Goal: Transaction & Acquisition: Purchase product/service

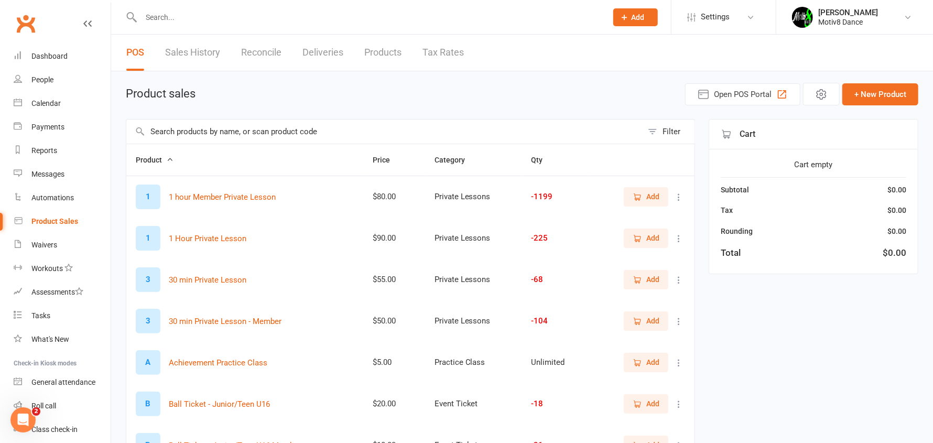
click at [252, 126] on input "text" at bounding box center [384, 132] width 516 height 24
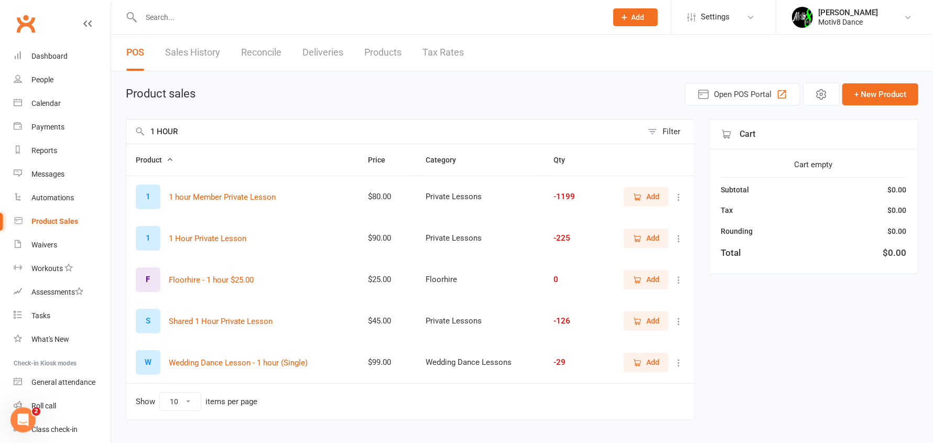
type input "1 HOUR"
click at [646, 185] on td "Add" at bounding box center [645, 197] width 100 height 42
click at [651, 198] on span "Add" at bounding box center [652, 197] width 13 height 12
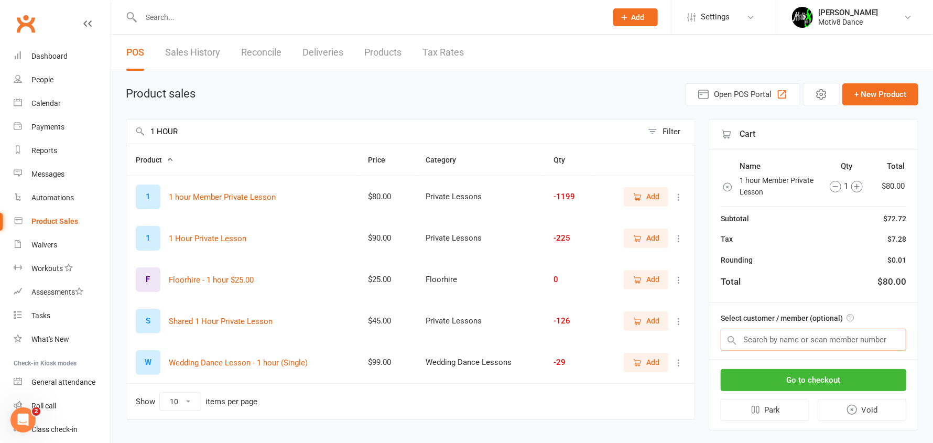
click at [790, 341] on input "text" at bounding box center [814, 340] width 186 height 22
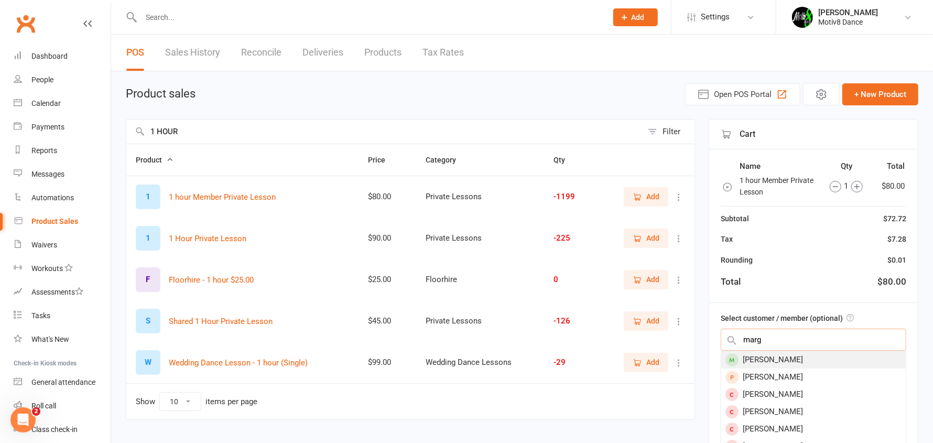
type input "marg"
click at [776, 357] on div "[PERSON_NAME]" at bounding box center [813, 359] width 185 height 17
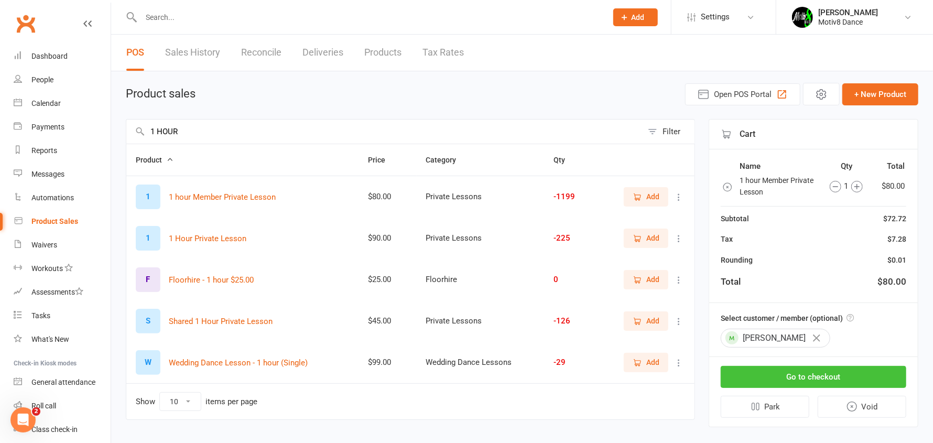
click at [858, 377] on button "Go to checkout" at bounding box center [814, 377] width 186 height 22
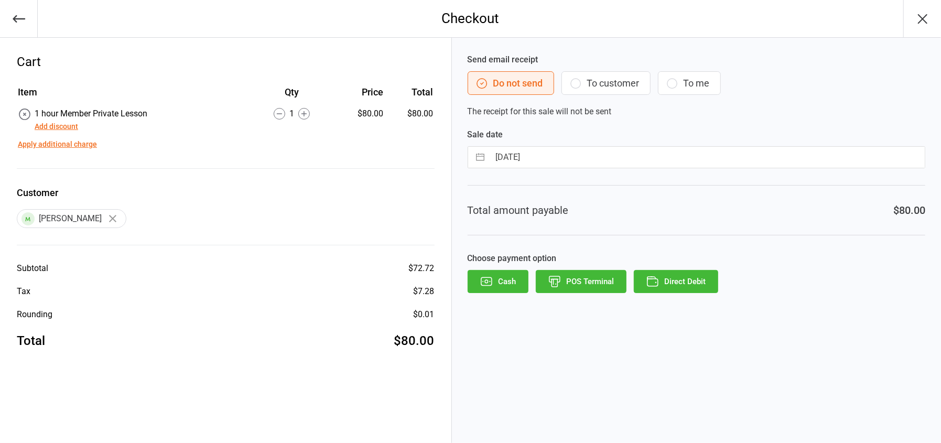
click at [558, 276] on icon "button" at bounding box center [555, 282] width 14 height 14
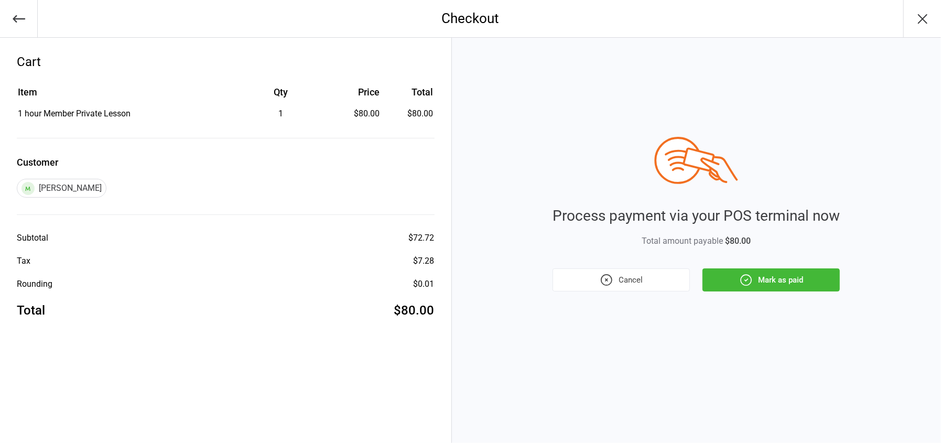
click at [750, 277] on icon "button" at bounding box center [746, 280] width 10 height 10
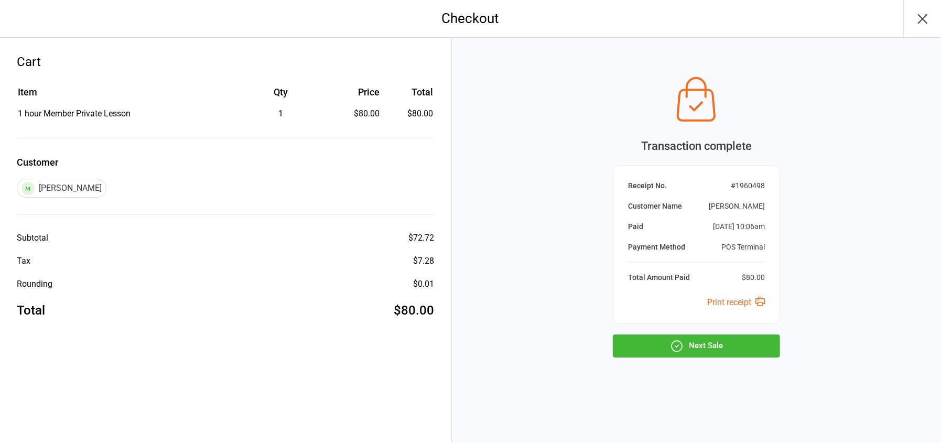
click at [701, 345] on button "Next Sale" at bounding box center [696, 345] width 167 height 23
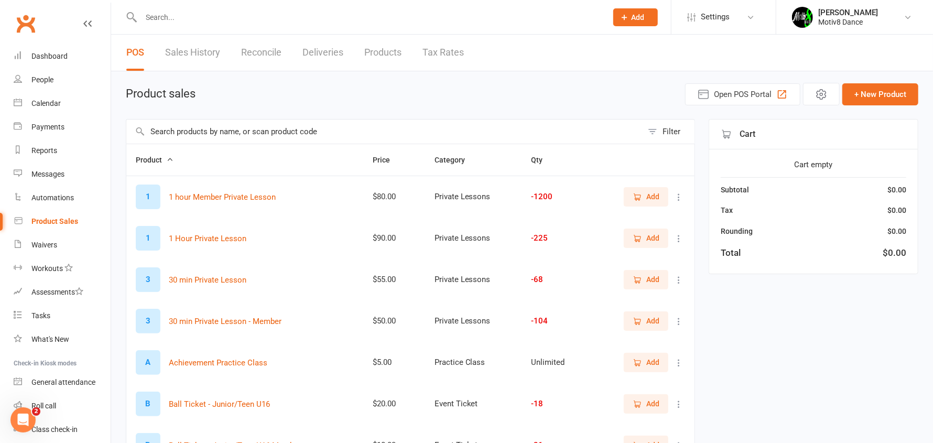
click at [169, 47] on link "Sales History" at bounding box center [192, 53] width 55 height 36
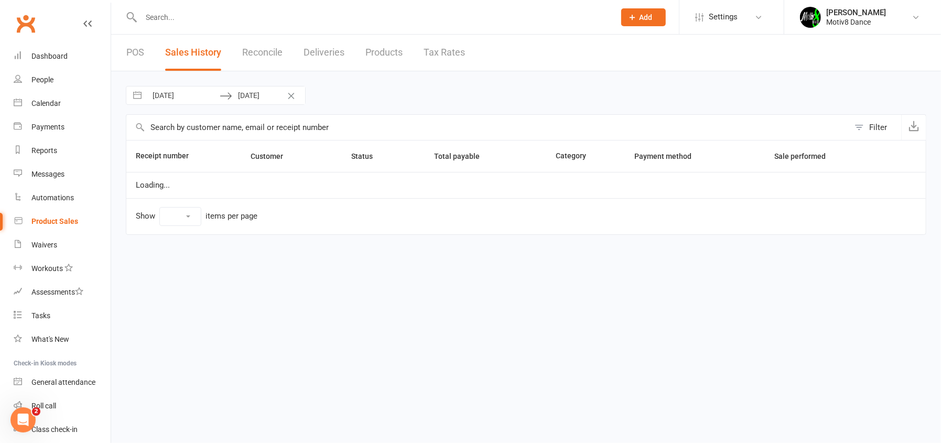
select select "100"
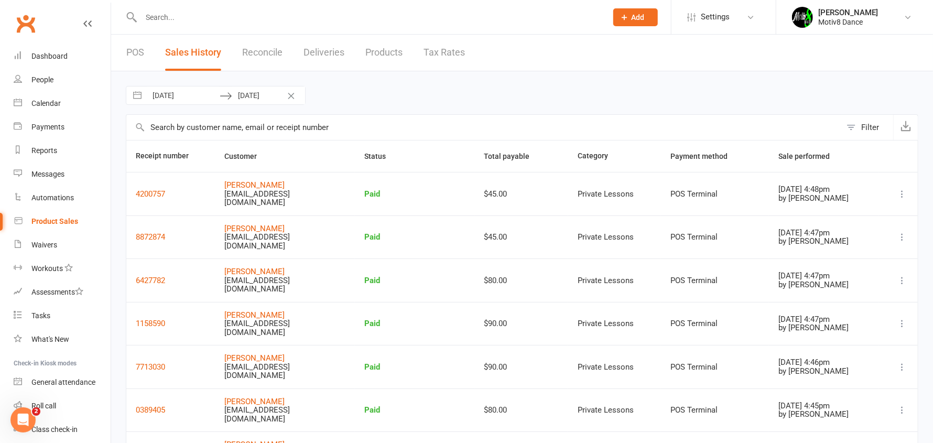
click at [134, 49] on link "POS" at bounding box center [135, 53] width 18 height 36
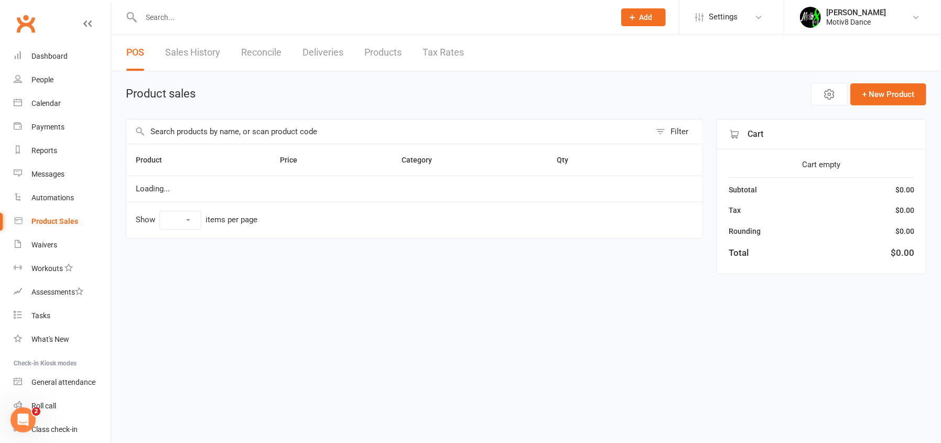
select select "10"
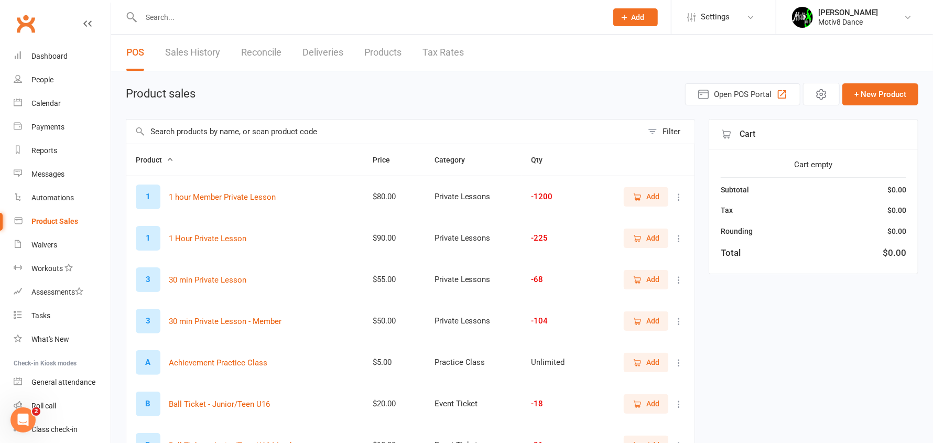
click at [208, 52] on link "Sales History" at bounding box center [192, 53] width 55 height 36
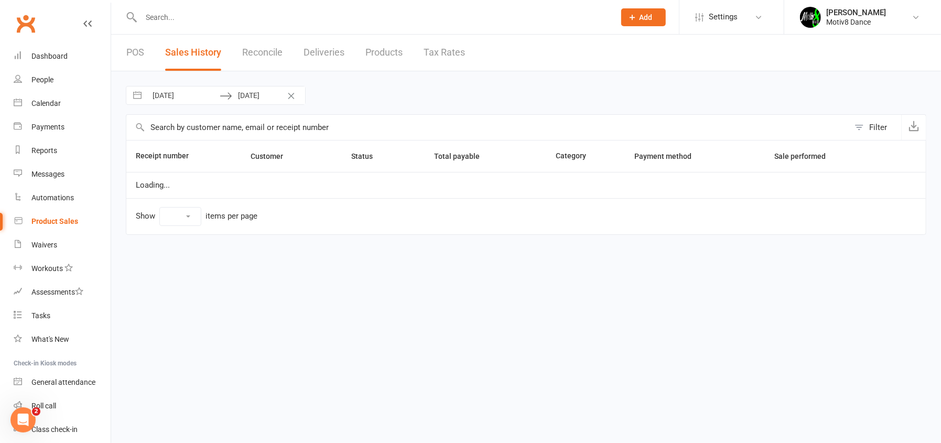
select select "100"
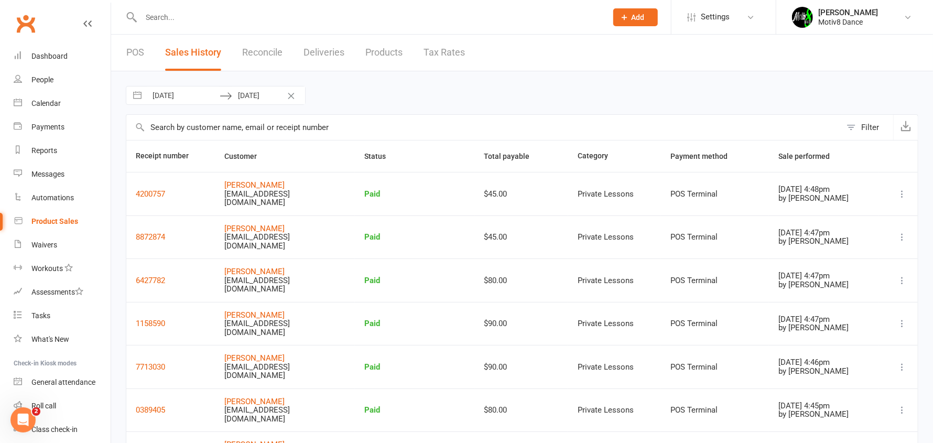
click at [279, 59] on link "Reconcile" at bounding box center [262, 53] width 40 height 36
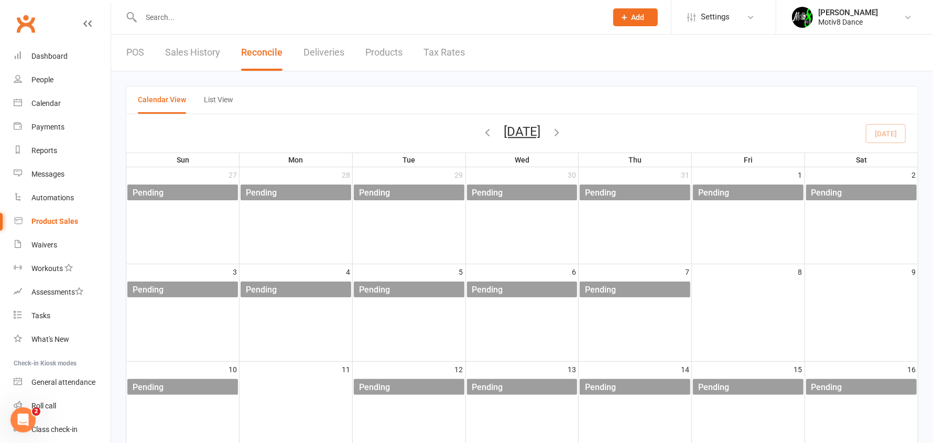
click at [339, 51] on link "Deliveries" at bounding box center [324, 53] width 41 height 36
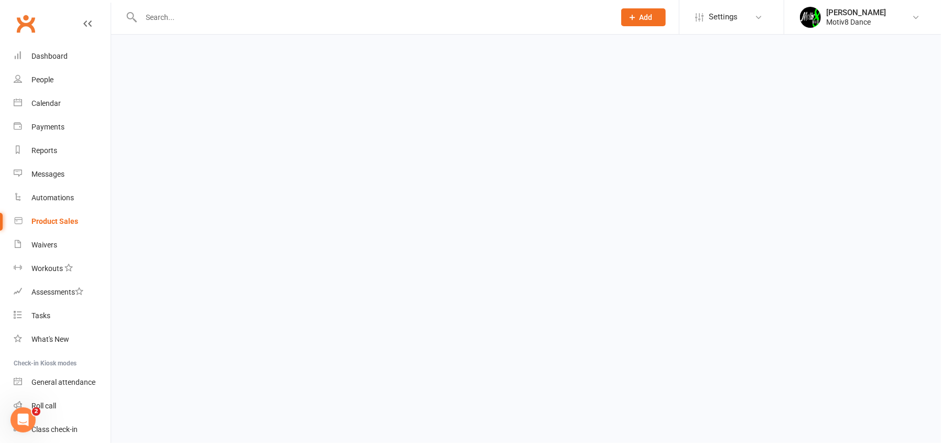
select select "any"
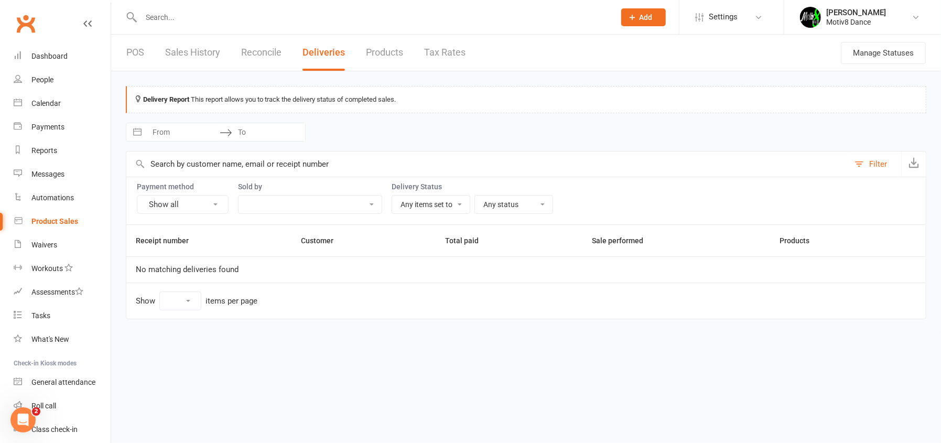
select select "25"
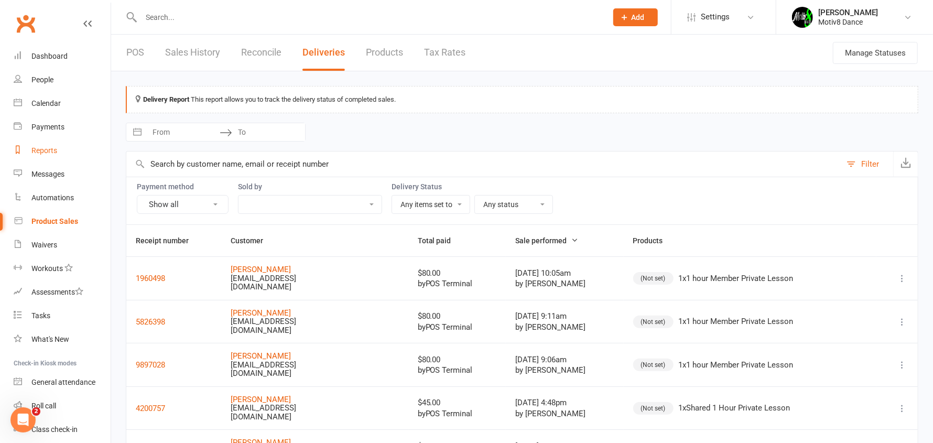
click at [48, 149] on div "Reports" at bounding box center [44, 150] width 26 height 8
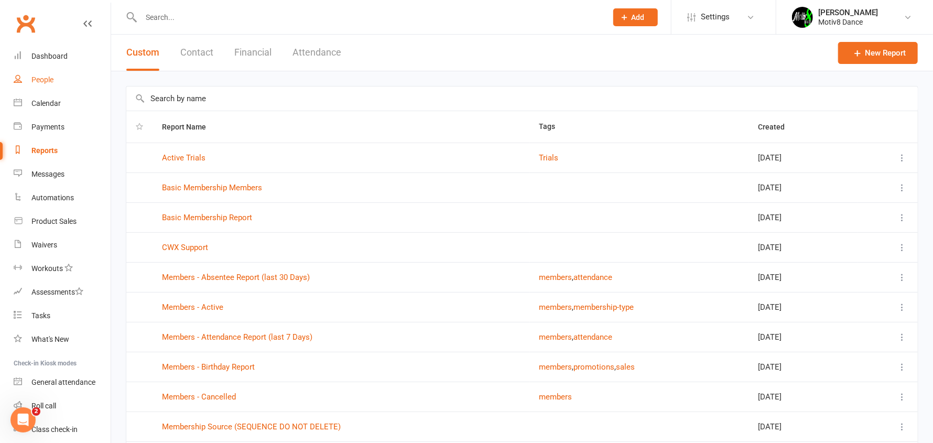
click at [49, 71] on link "People" at bounding box center [62, 80] width 97 height 24
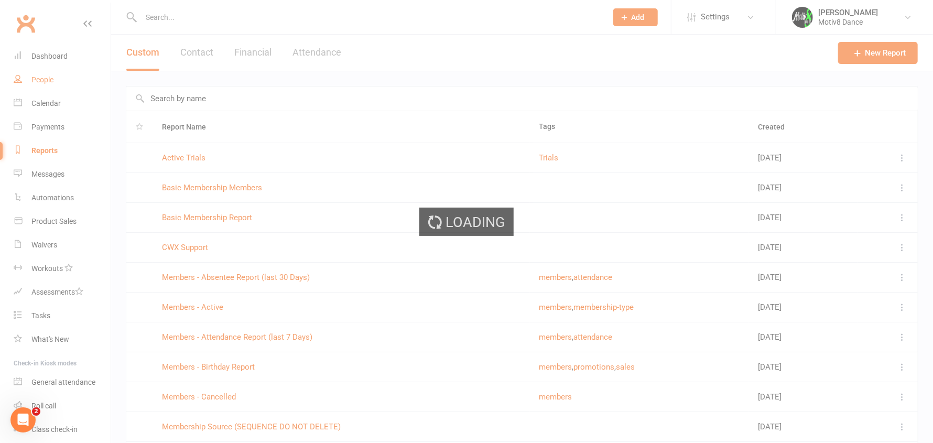
select select "50"
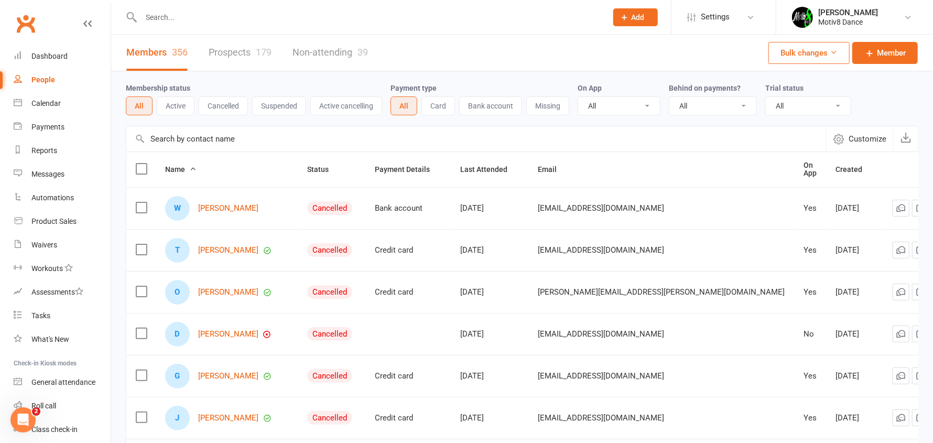
click at [176, 8] on div at bounding box center [363, 17] width 474 height 34
click at [171, 12] on input "text" at bounding box center [369, 17] width 462 height 15
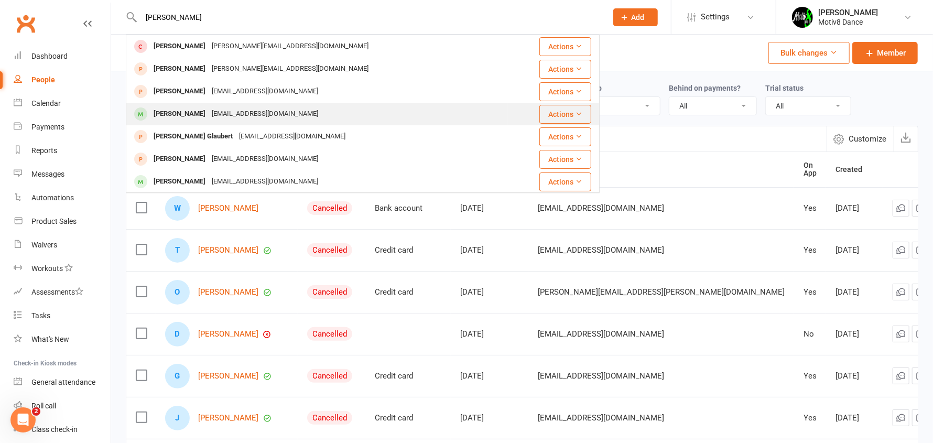
type input "sarah"
click at [172, 113] on div "Sarah Marshall" at bounding box center [179, 113] width 58 height 15
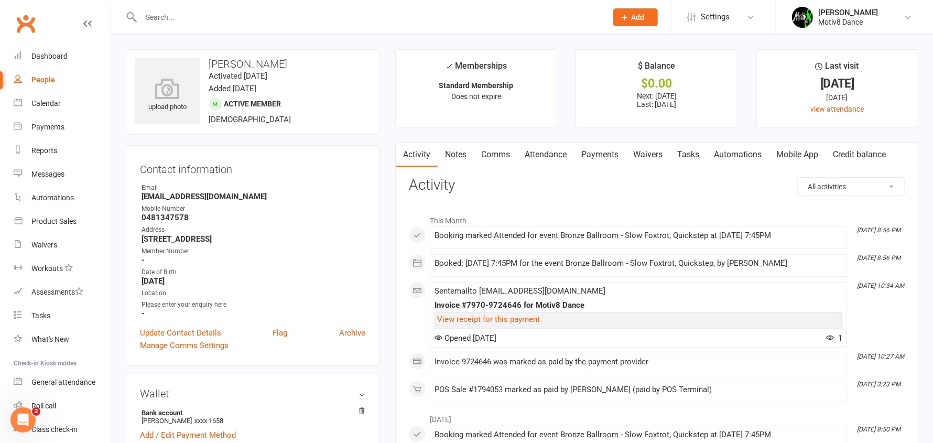
click at [22, 20] on link "Clubworx" at bounding box center [26, 23] width 26 height 26
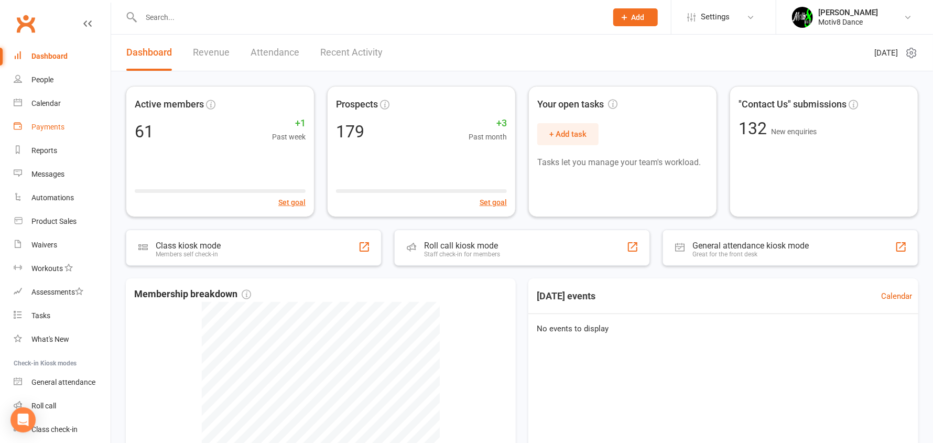
click at [39, 130] on div "Payments" at bounding box center [47, 127] width 33 height 8
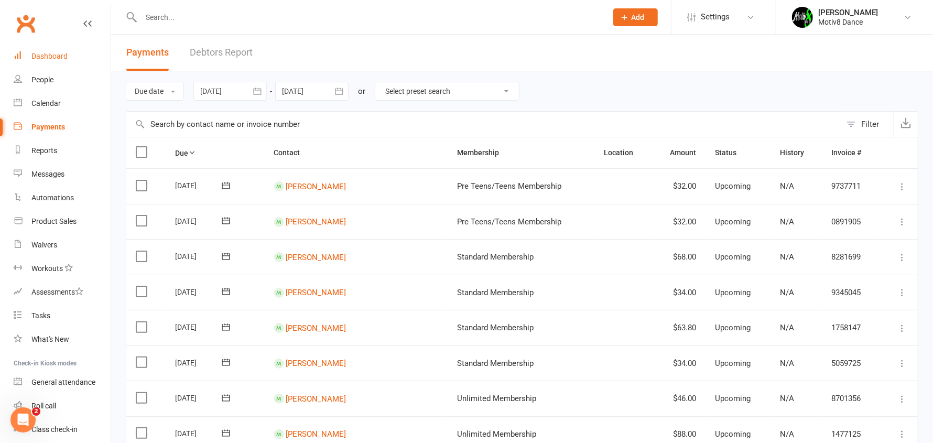
click at [46, 57] on div "Dashboard" at bounding box center [49, 56] width 36 height 8
